Goal: Task Accomplishment & Management: Manage account settings

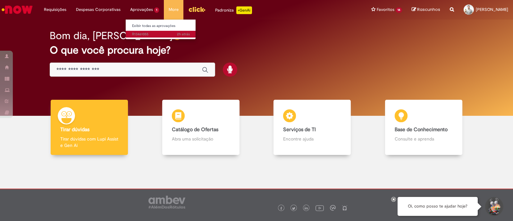
click at [158, 36] on span "2h atrás 2 horas atrás R13461055" at bounding box center [161, 34] width 58 height 5
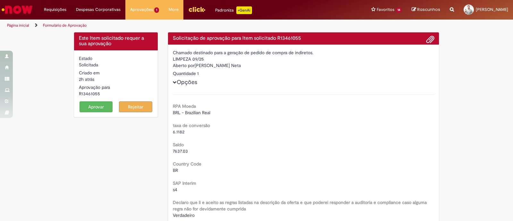
click at [98, 107] on button "Aprovar" at bounding box center [95, 106] width 33 height 11
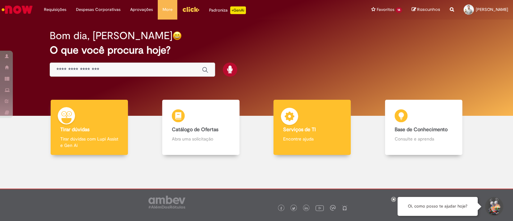
click at [301, 130] on b "Serviços de TI" at bounding box center [299, 129] width 33 height 6
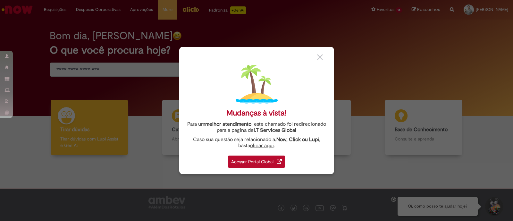
click at [254, 161] on div "Acessar Portal Global" at bounding box center [256, 161] width 57 height 12
